Goal: Task Accomplishment & Management: Manage account settings

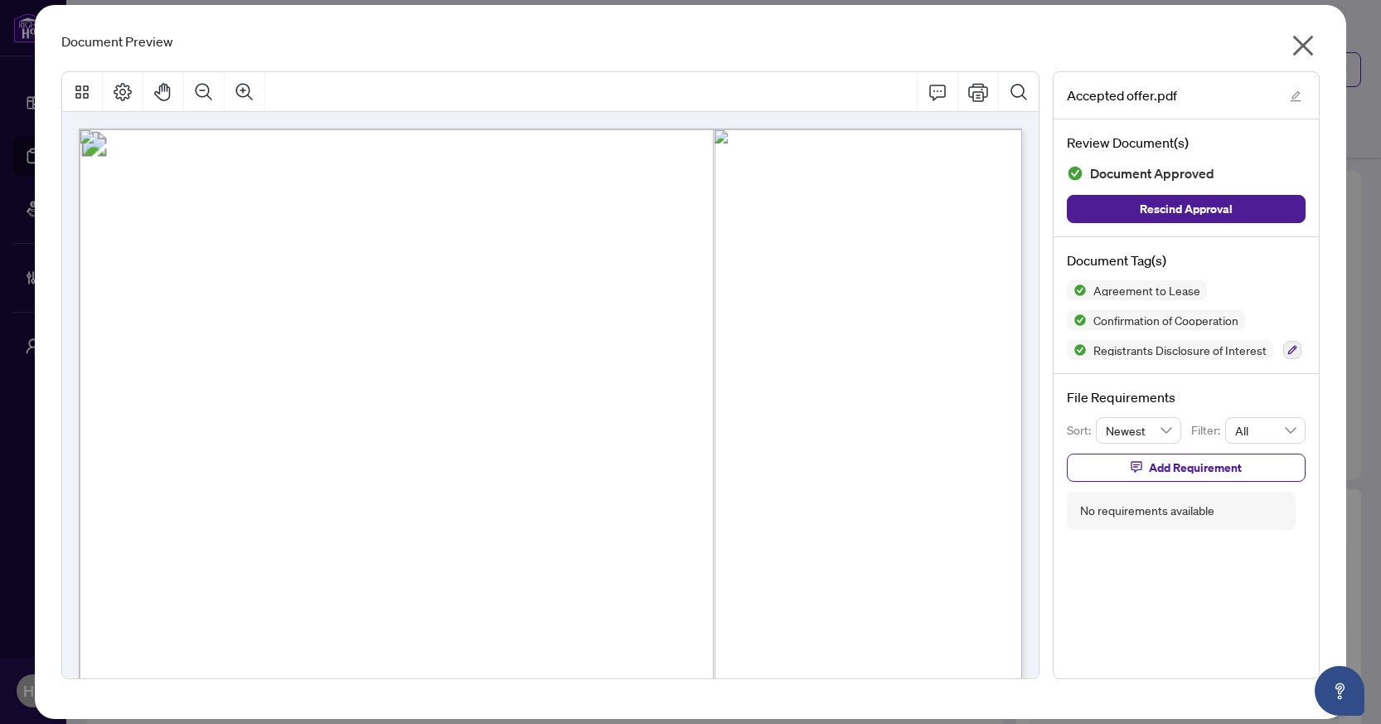
scroll to position [837, 0]
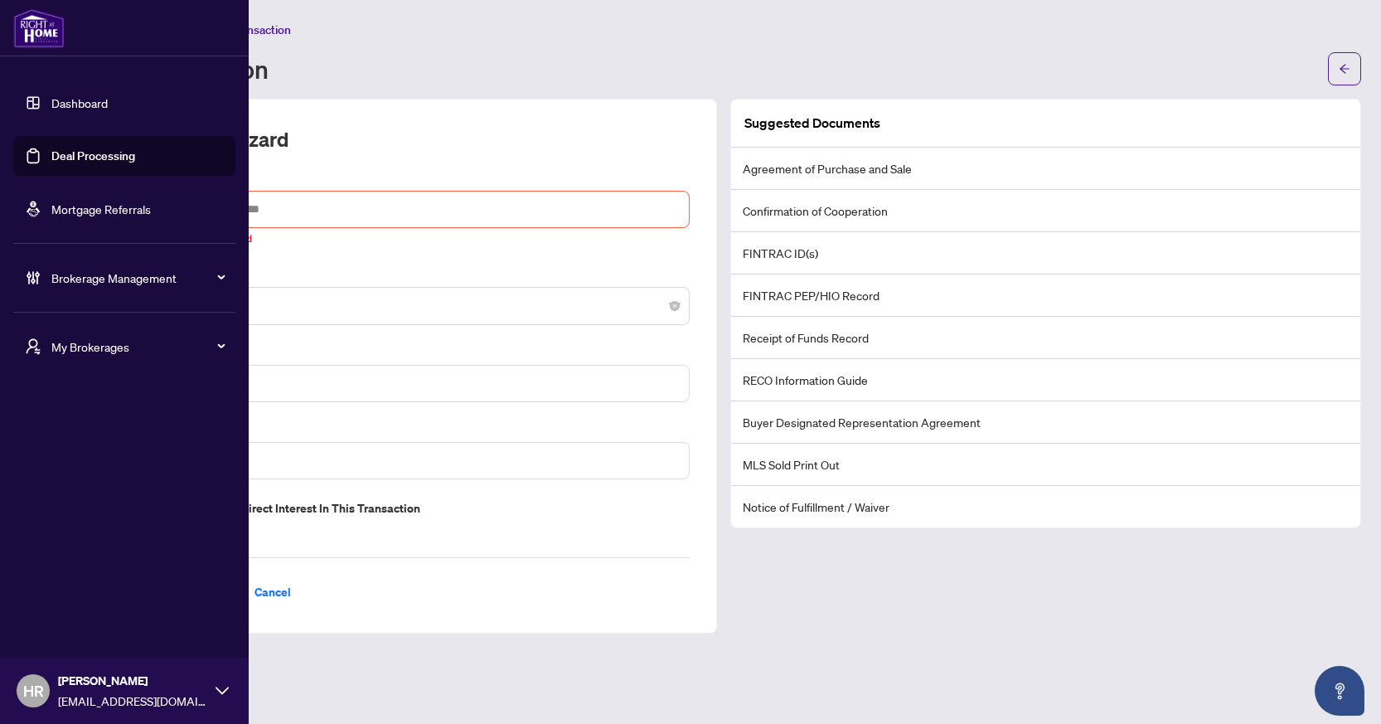
click at [87, 152] on link "Deal Processing" at bounding box center [93, 155] width 84 height 15
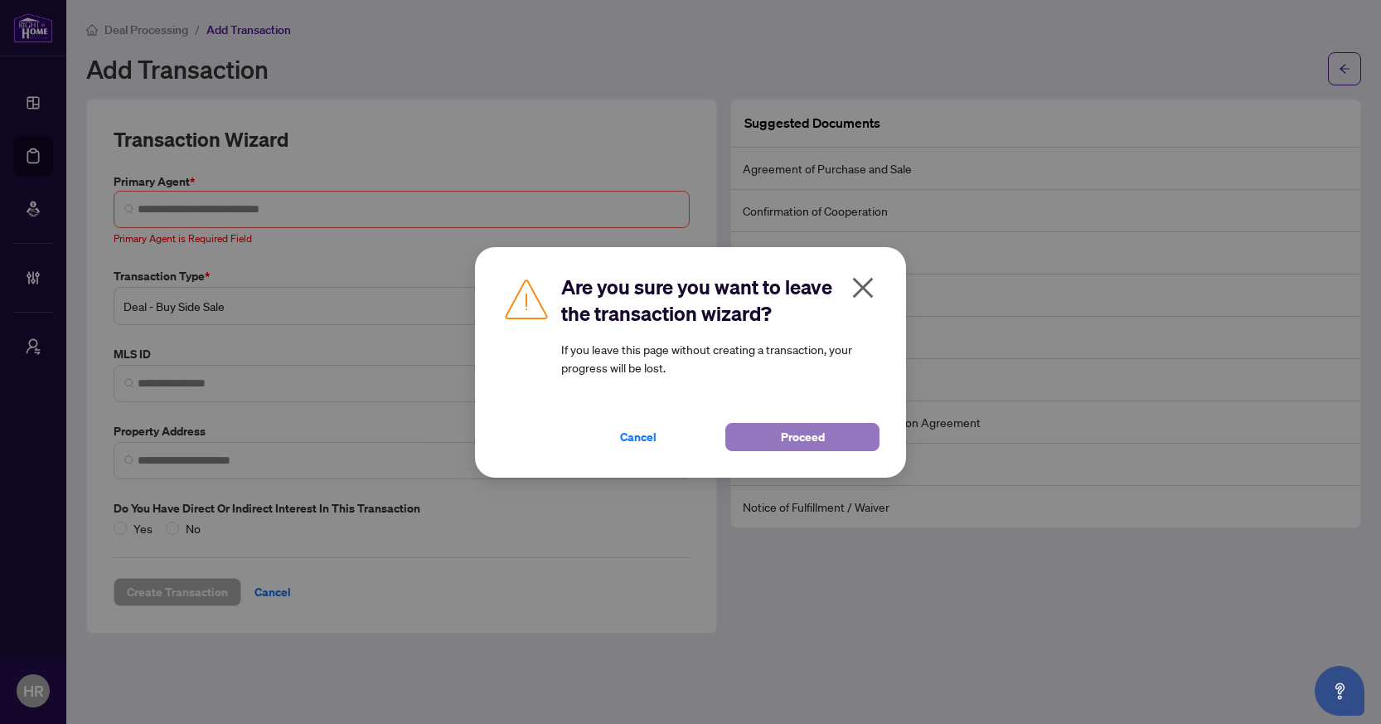
click at [754, 426] on button "Proceed" at bounding box center [802, 437] width 154 height 28
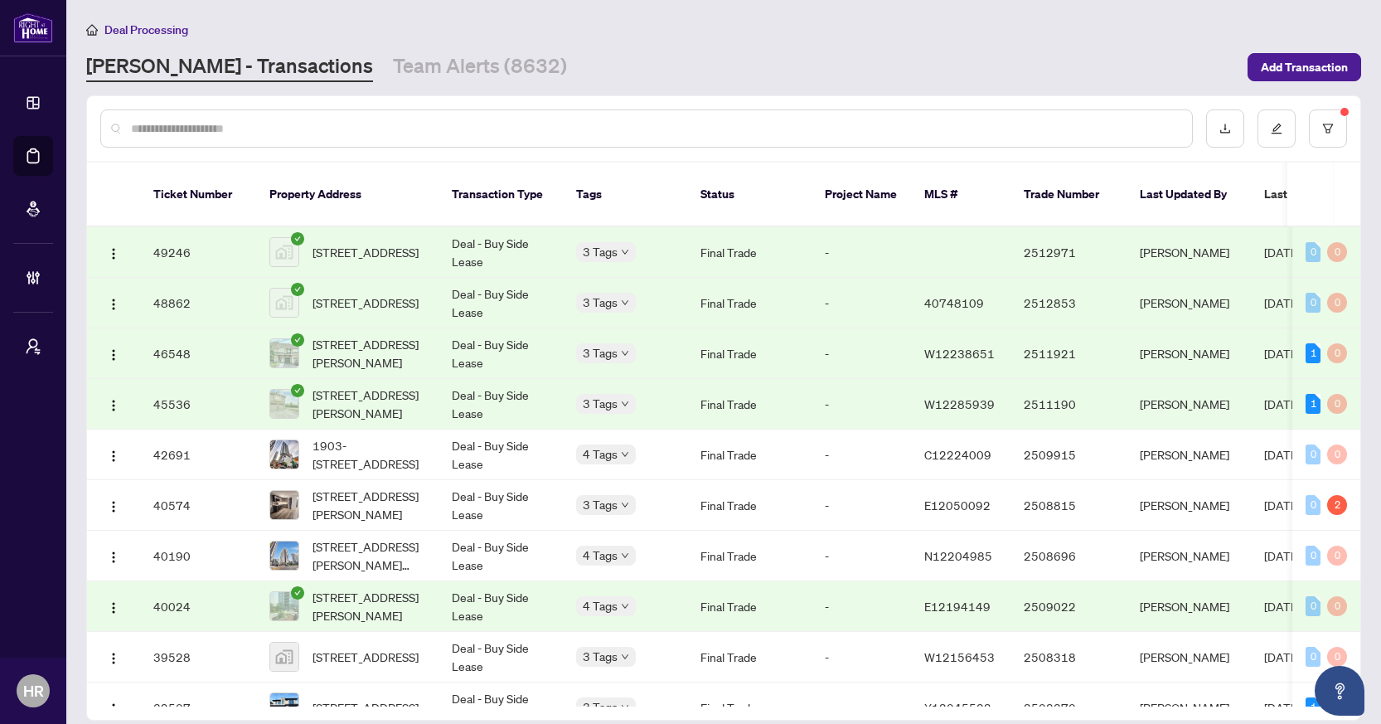
click at [475, 303] on td "Deal - Buy Side Lease" at bounding box center [501, 303] width 124 height 51
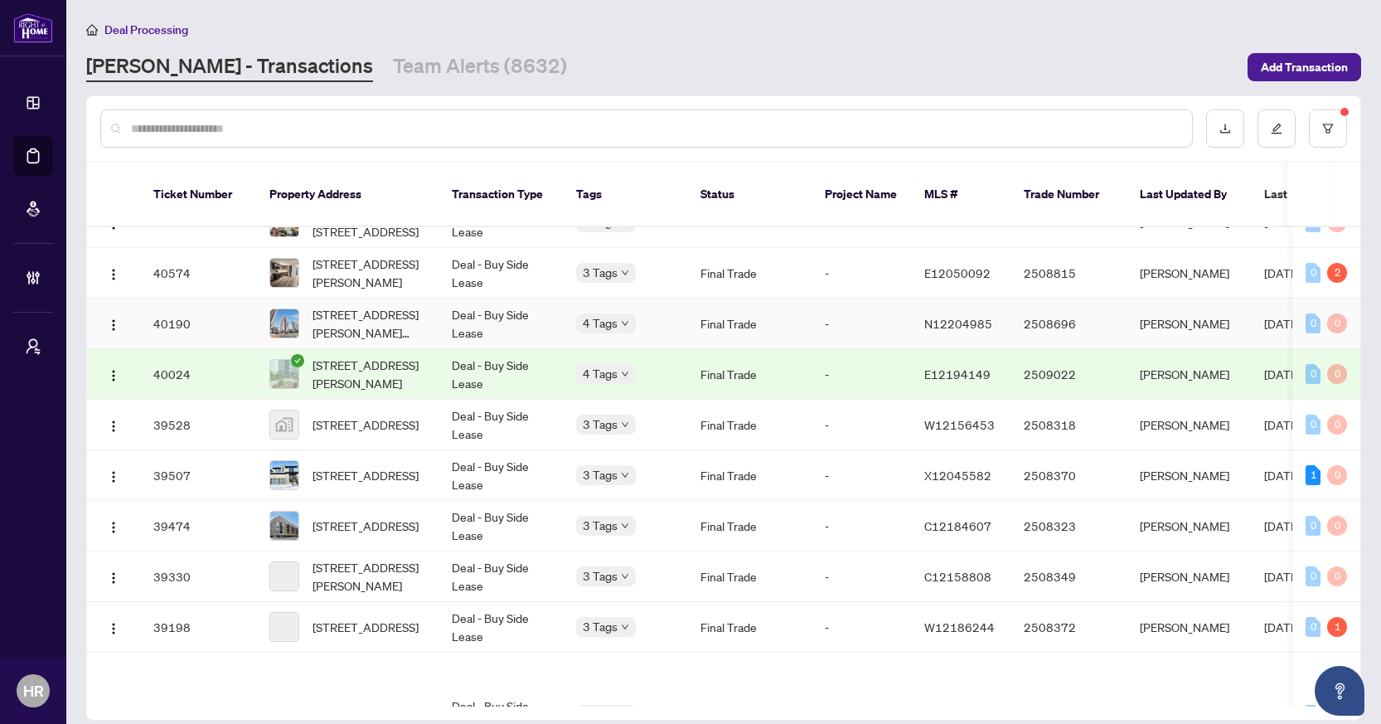
scroll to position [249, 0]
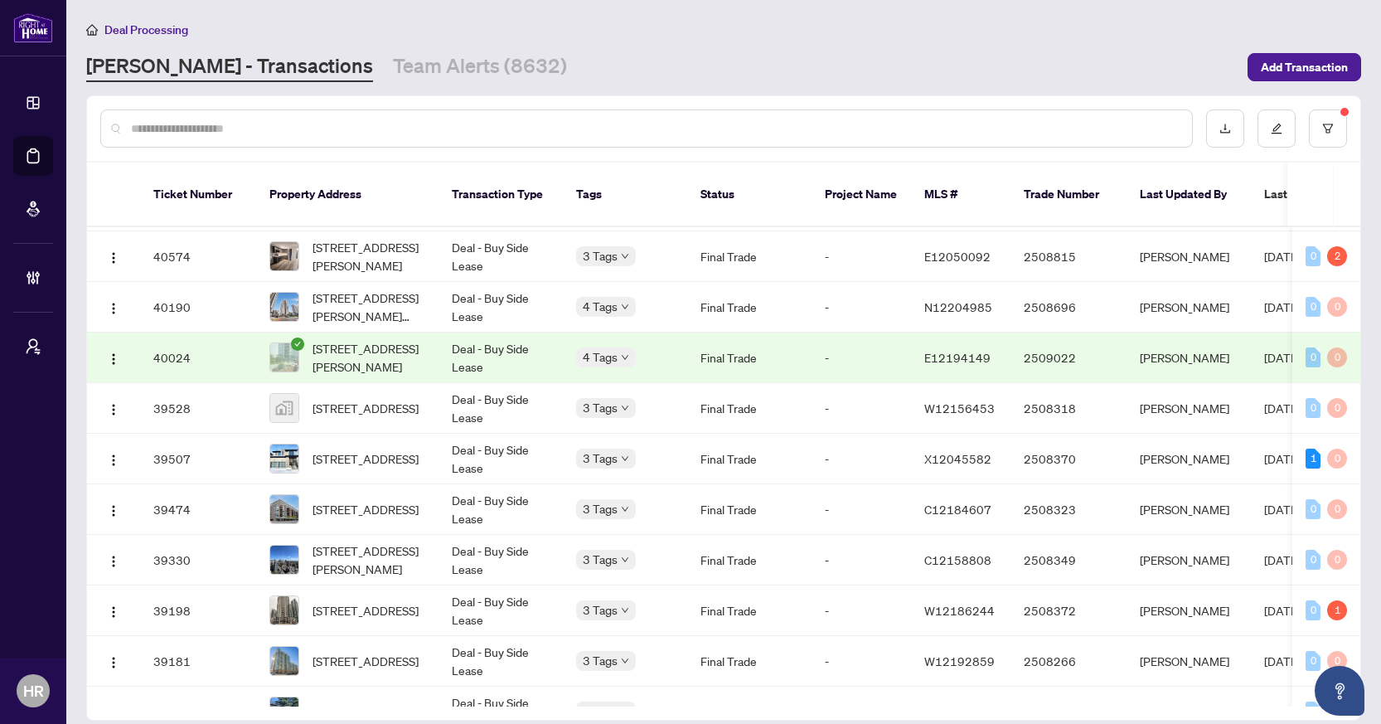
click at [470, 350] on td "Deal - Buy Side Lease" at bounding box center [501, 357] width 124 height 51
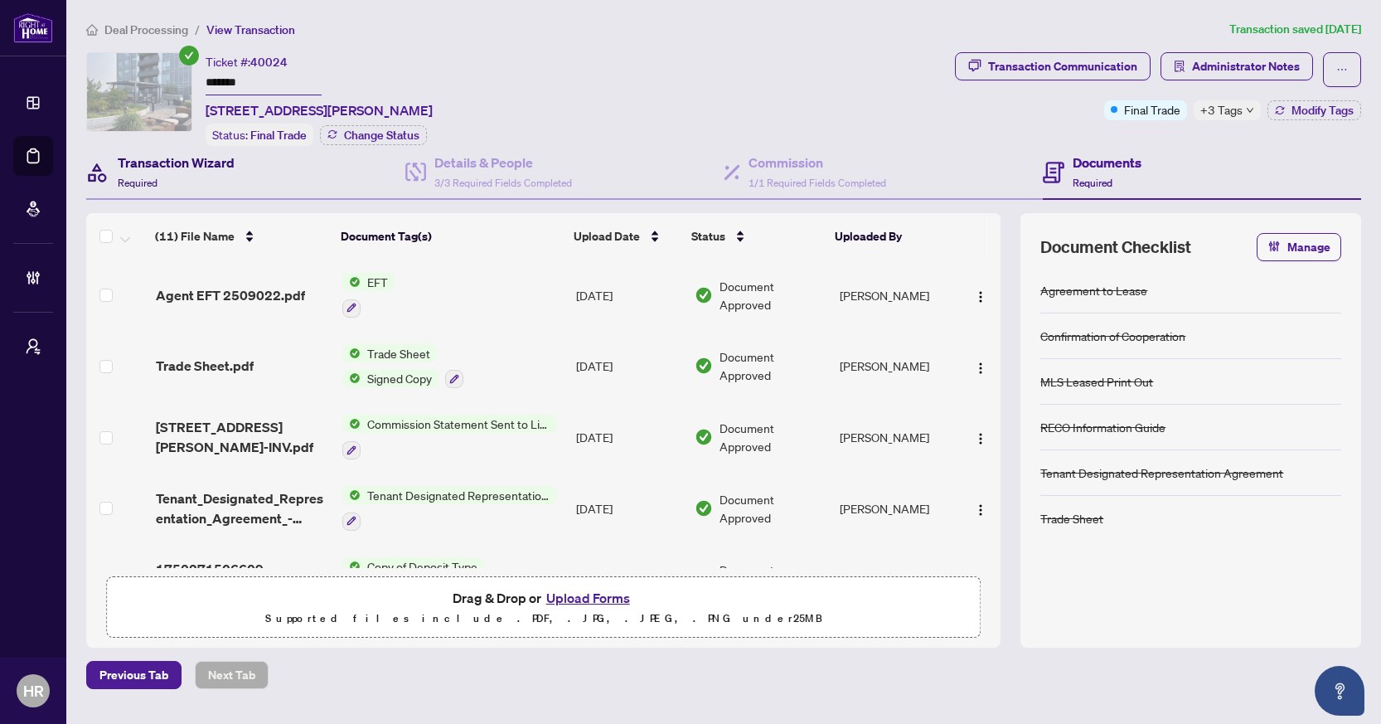
click at [199, 182] on div "Transaction Wizard Required" at bounding box center [176, 172] width 117 height 39
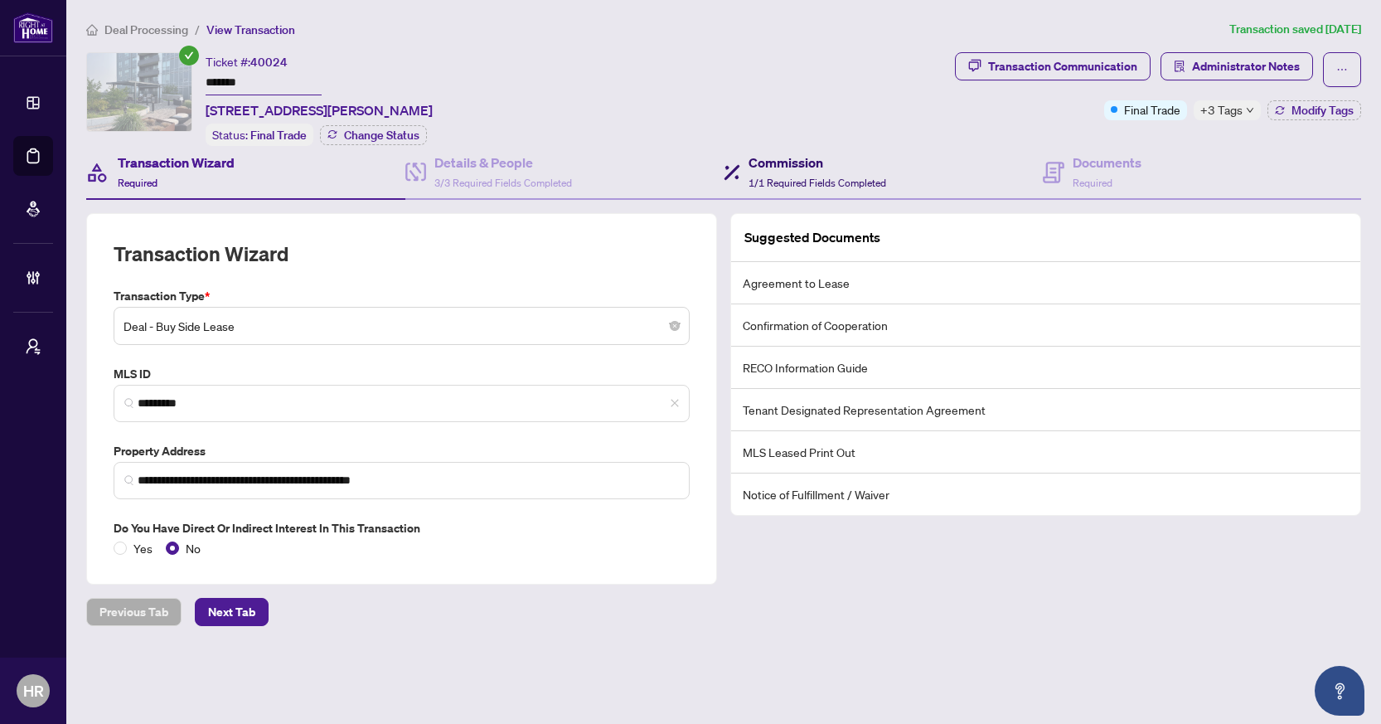
click at [796, 178] on span "1/1 Required Fields Completed" at bounding box center [818, 183] width 138 height 12
